Goal: Task Accomplishment & Management: Manage account settings

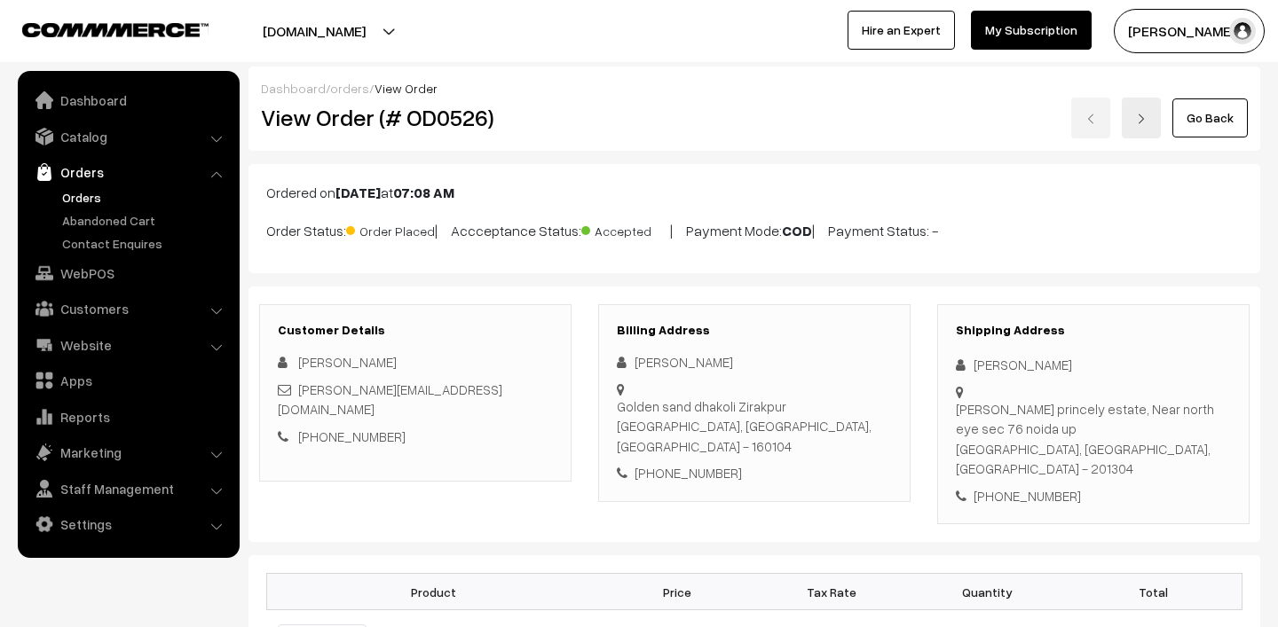
scroll to position [471, 0]
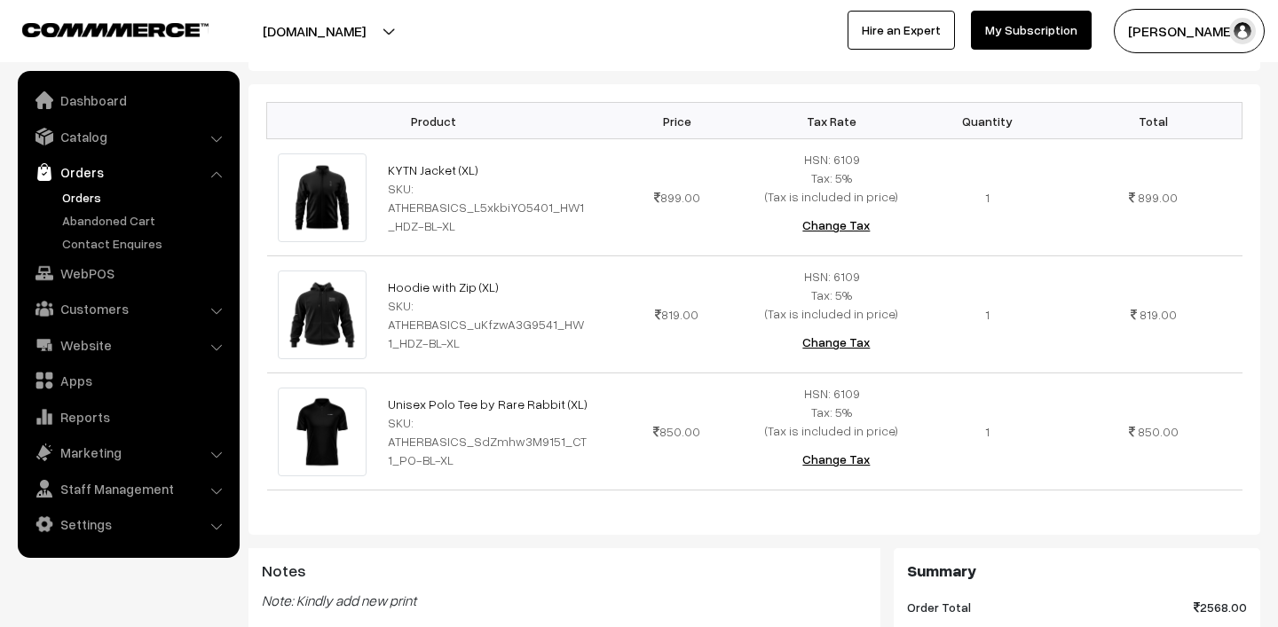
click at [106, 192] on link "Orders" at bounding box center [146, 197] width 176 height 19
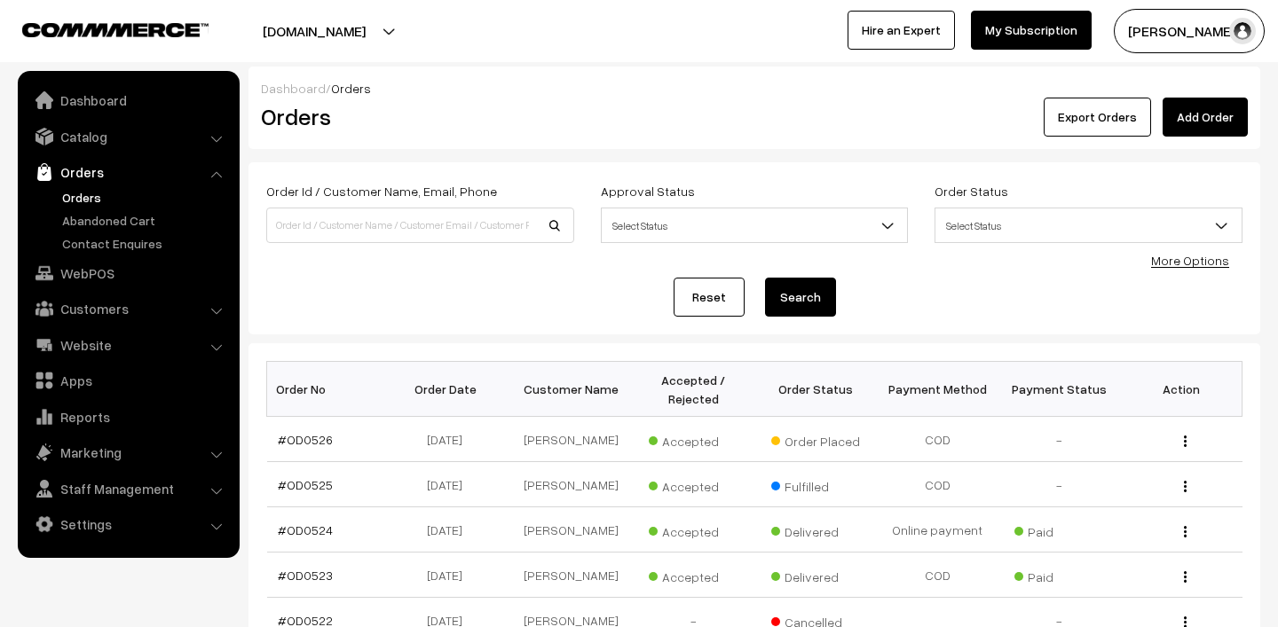
click at [98, 194] on link "Orders" at bounding box center [146, 197] width 176 height 19
